Goal: Navigation & Orientation: Find specific page/section

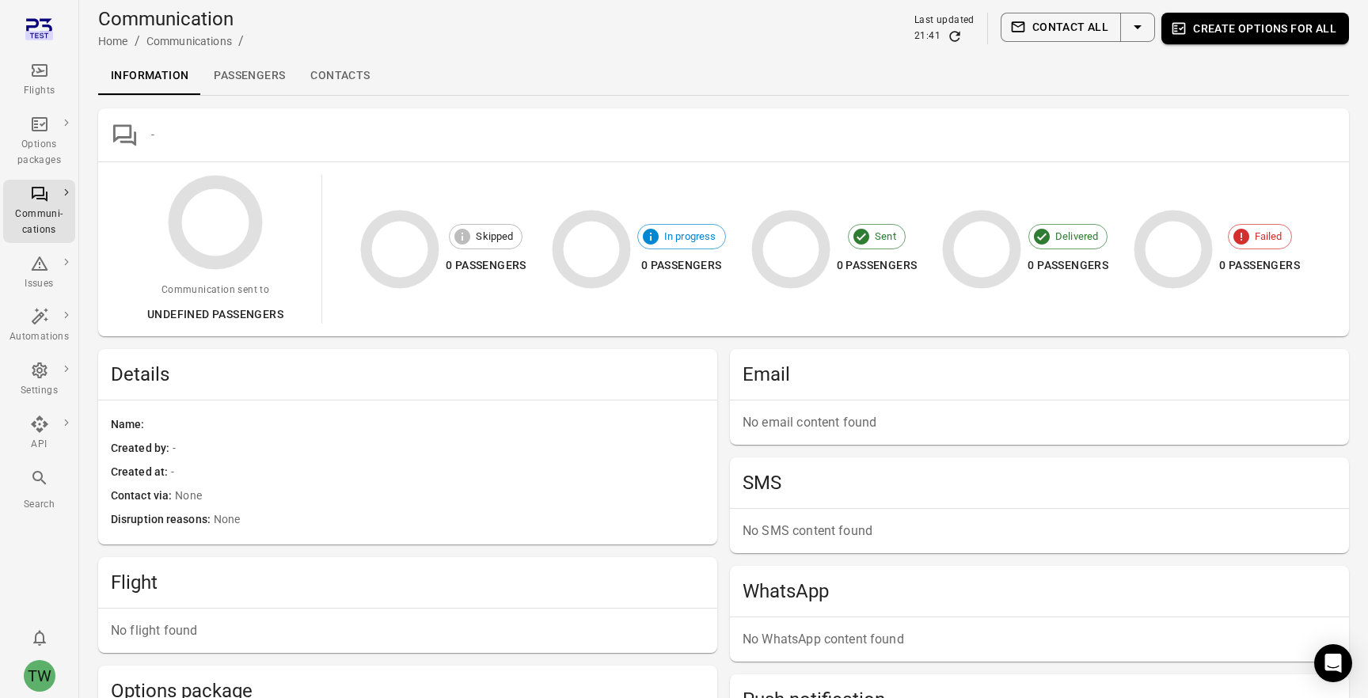
click at [336, 83] on link "Contacts" at bounding box center [340, 76] width 85 height 38
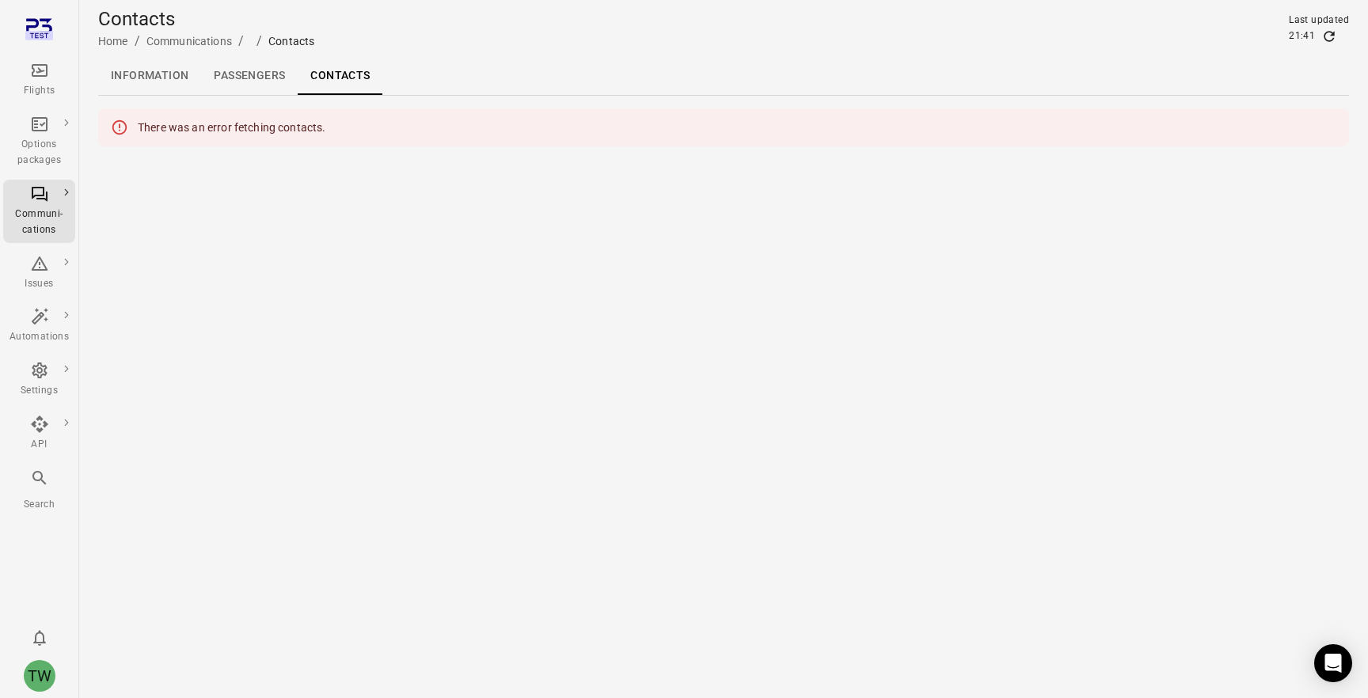
click at [257, 74] on link "Passengers" at bounding box center [249, 76] width 97 height 38
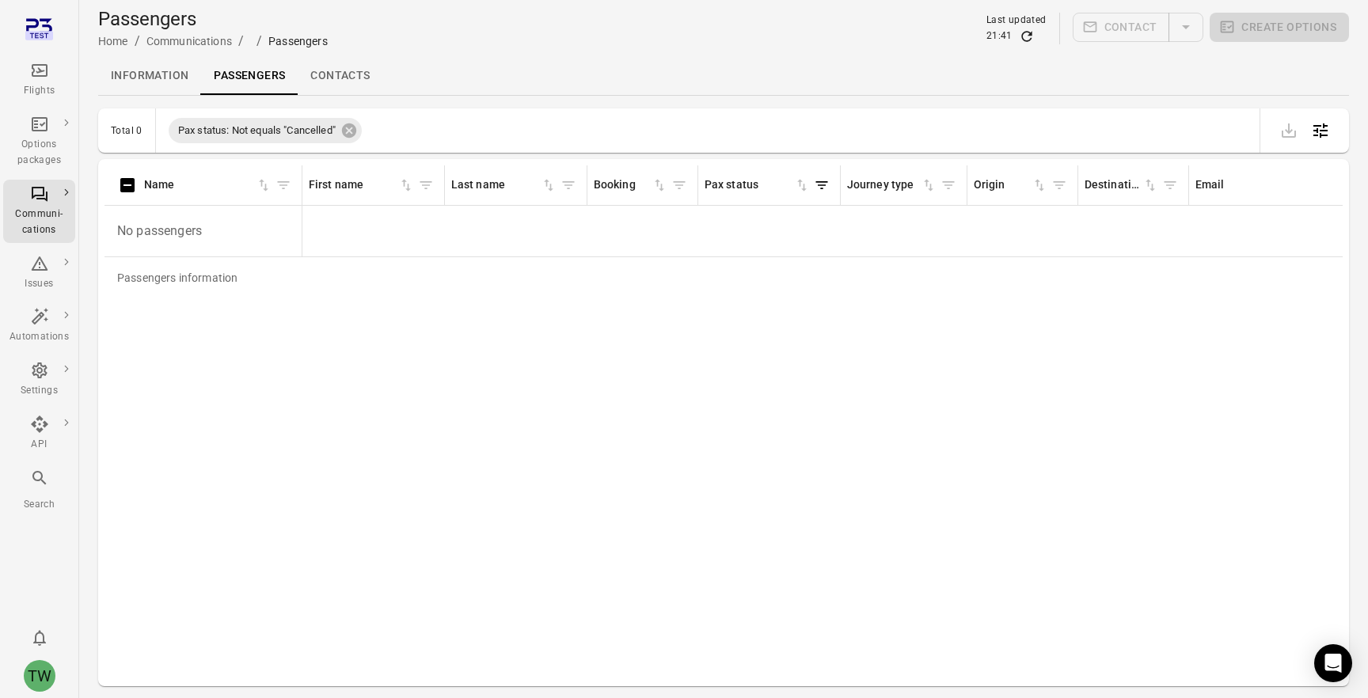
click at [317, 70] on link "Contacts" at bounding box center [340, 76] width 85 height 38
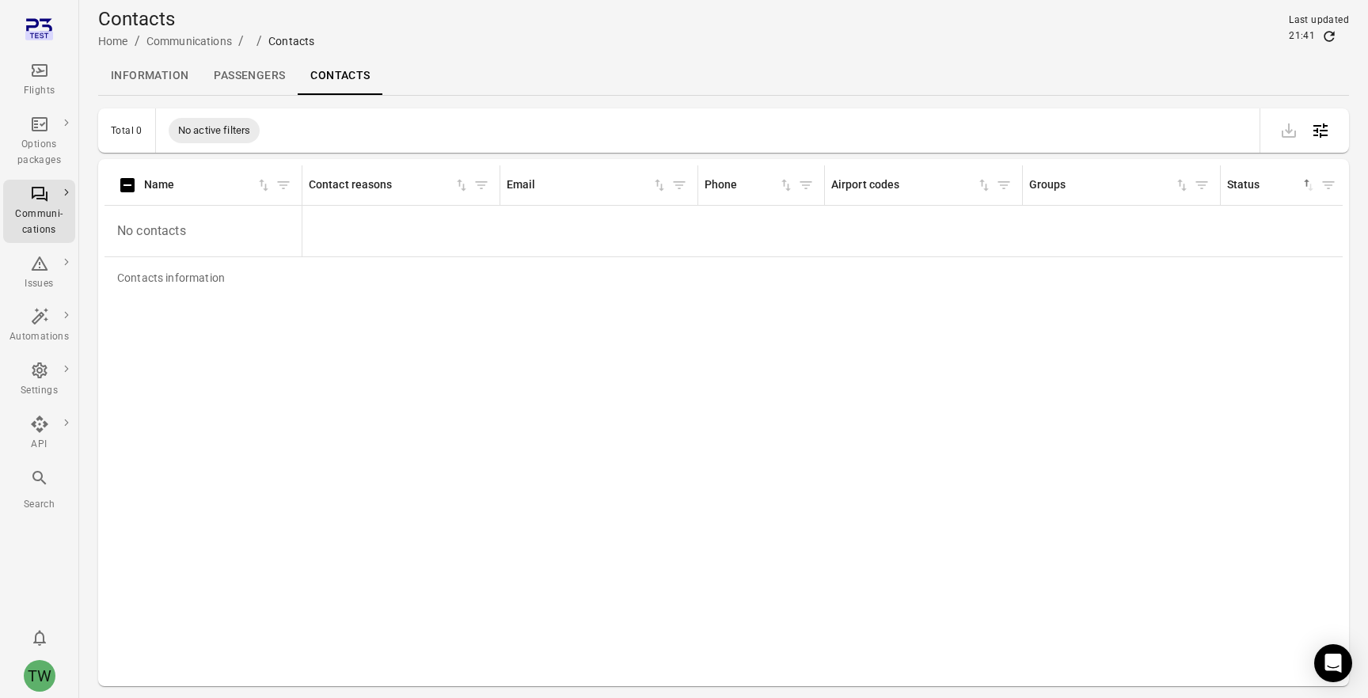
click at [260, 77] on link "Passengers" at bounding box center [249, 76] width 97 height 38
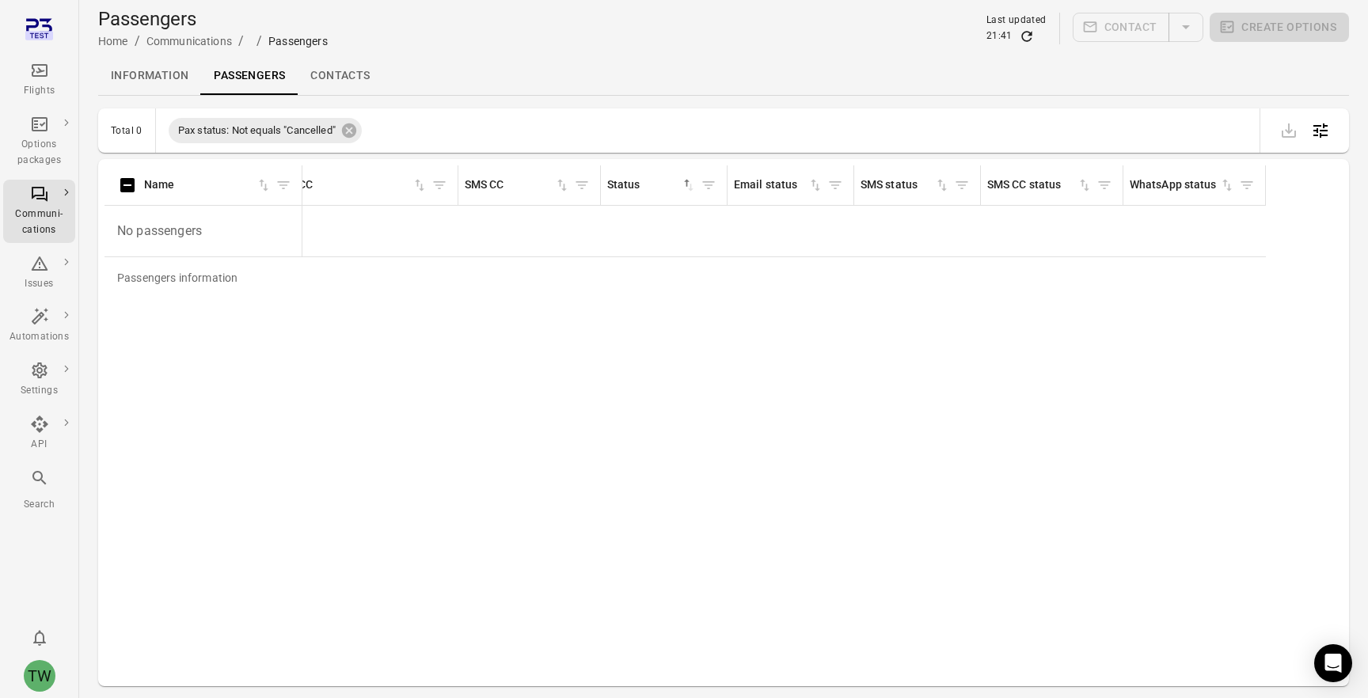
scroll to position [0, 1271]
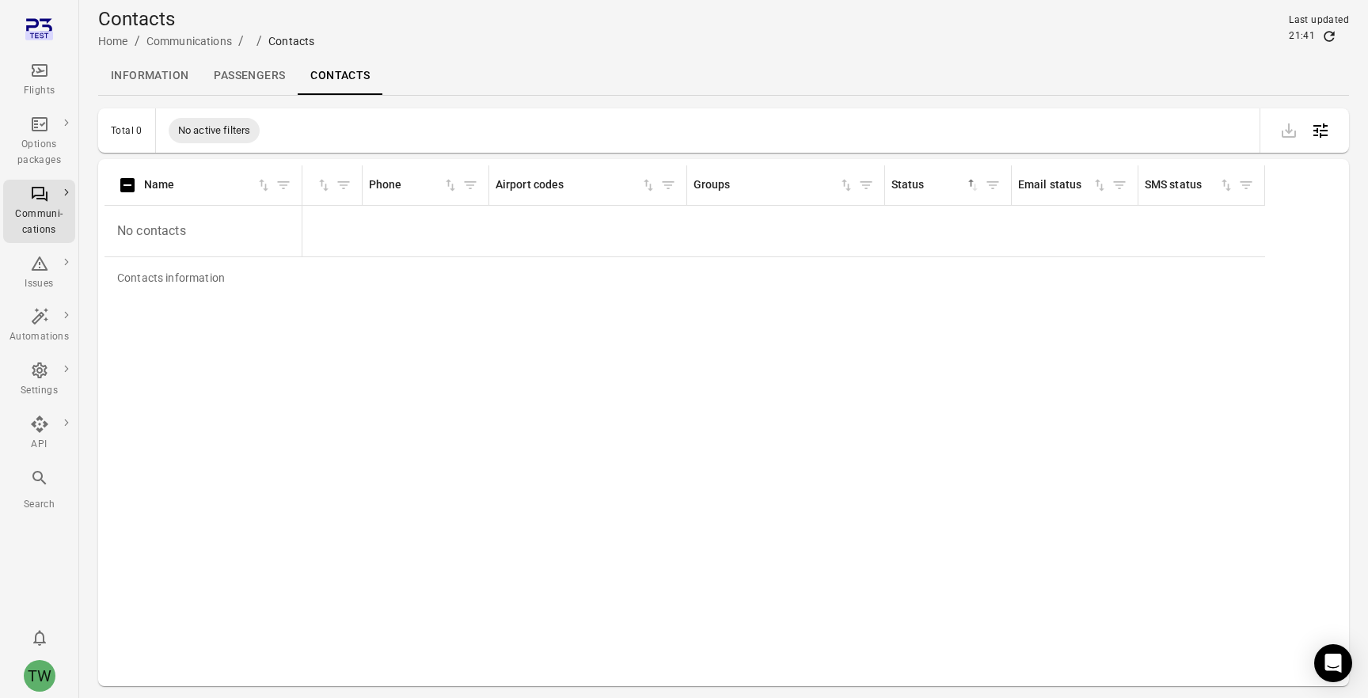
scroll to position [0, 337]
click at [152, 76] on link "Information" at bounding box center [149, 76] width 103 height 38
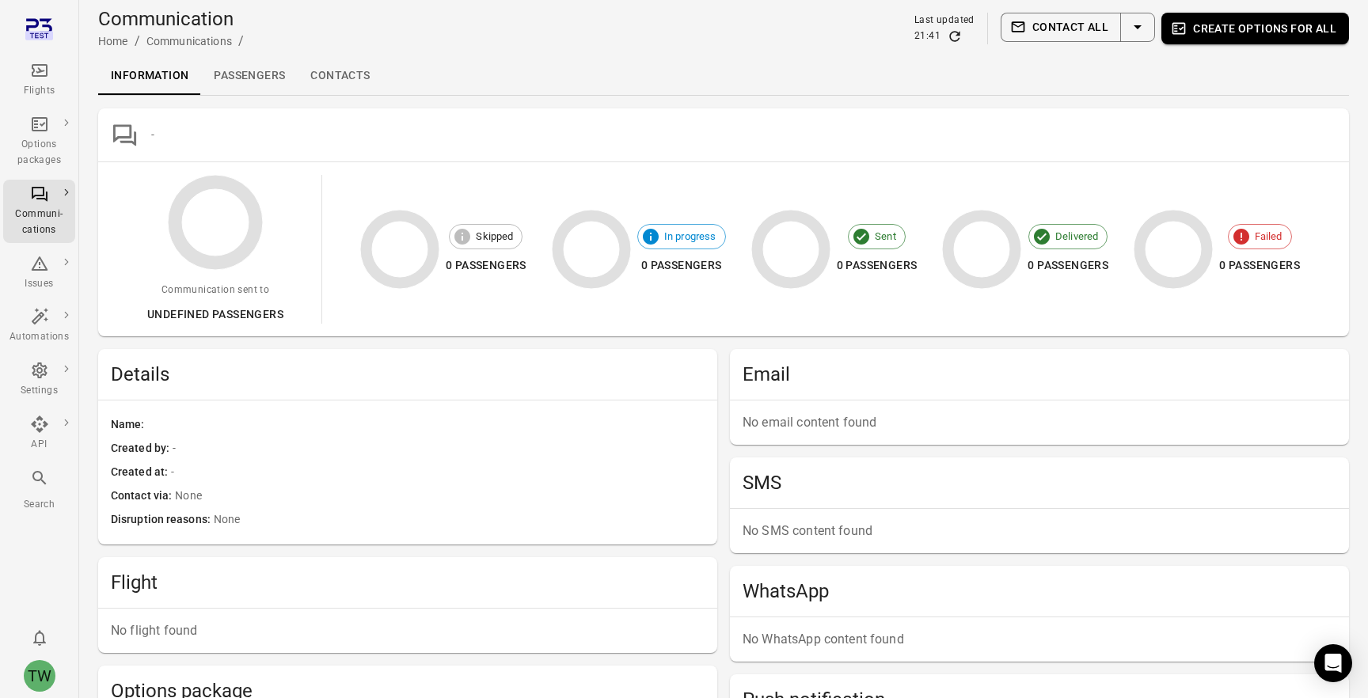
click at [265, 70] on link "Passengers" at bounding box center [249, 76] width 97 height 38
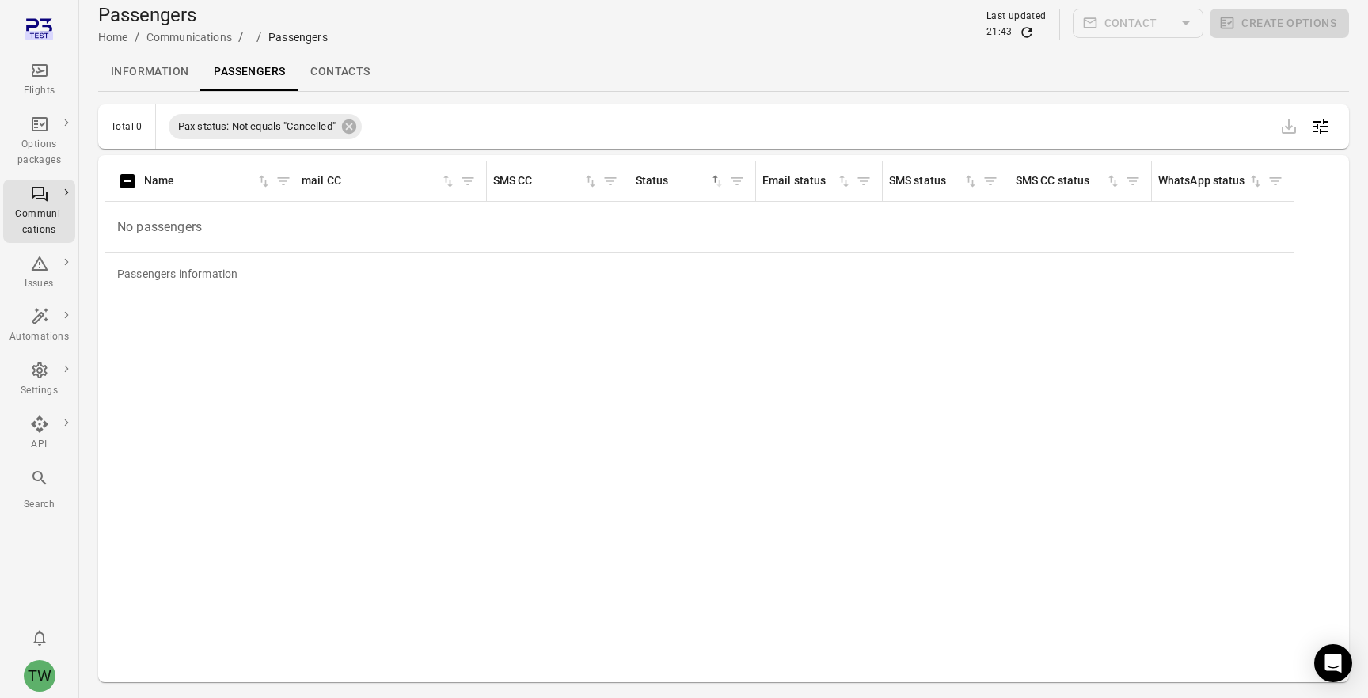
scroll to position [0, 1271]
click at [158, 70] on link "Information" at bounding box center [149, 72] width 103 height 38
